Goal: Information Seeking & Learning: Learn about a topic

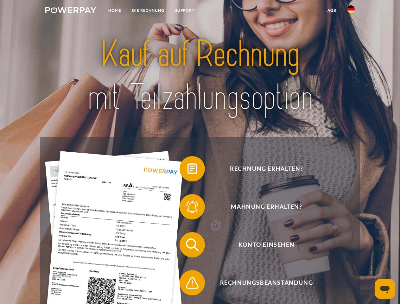
click at [71, 11] on img at bounding box center [70, 10] width 51 height 6
click at [351, 11] on img at bounding box center [351, 9] width 8 height 8
click at [331, 10] on link "agb" at bounding box center [332, 10] width 20 height 11
click at [187, 170] on span at bounding box center [183, 169] width 32 height 32
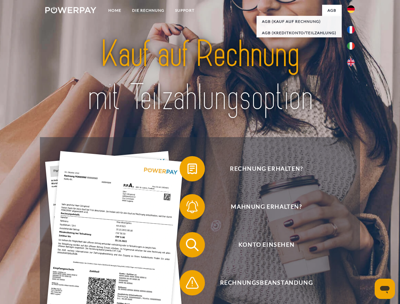
click at [187, 208] on span at bounding box center [183, 207] width 32 height 32
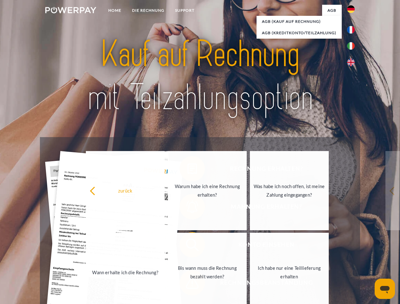
click at [187, 246] on link "Bis wann muss die Rechnung bezahlt werden?" at bounding box center [207, 272] width 79 height 79
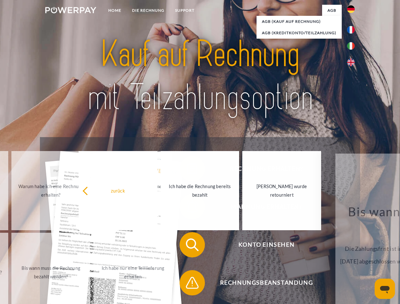
click at [187, 284] on span at bounding box center [183, 283] width 32 height 32
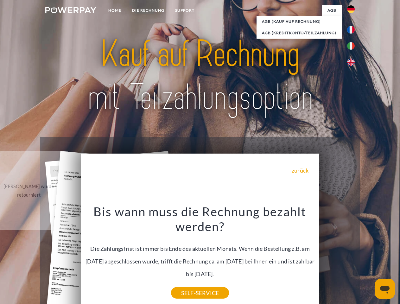
click at [384, 289] on icon "Messaging-Fenster öffnen" at bounding box center [384, 290] width 9 height 8
